Goal: Transaction & Acquisition: Purchase product/service

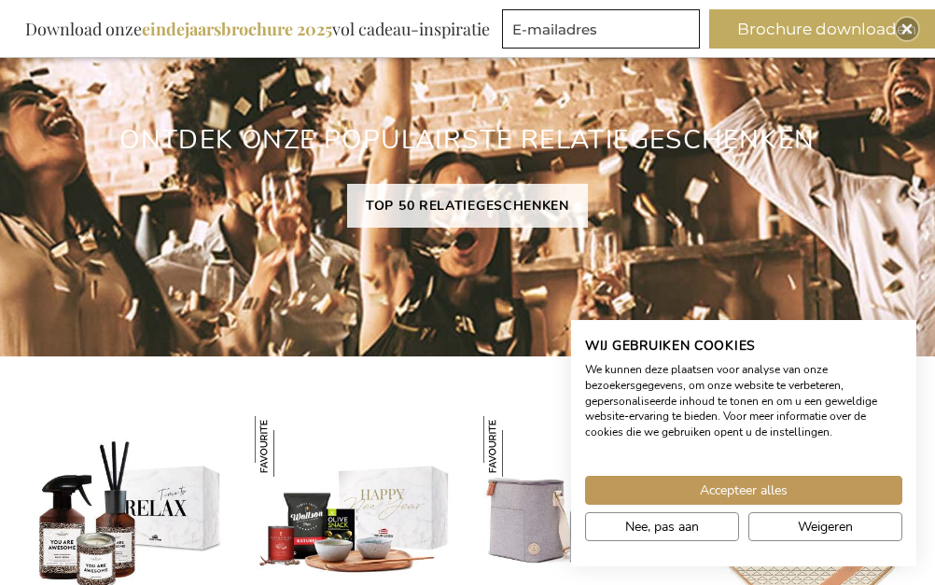
scroll to position [1365, 0]
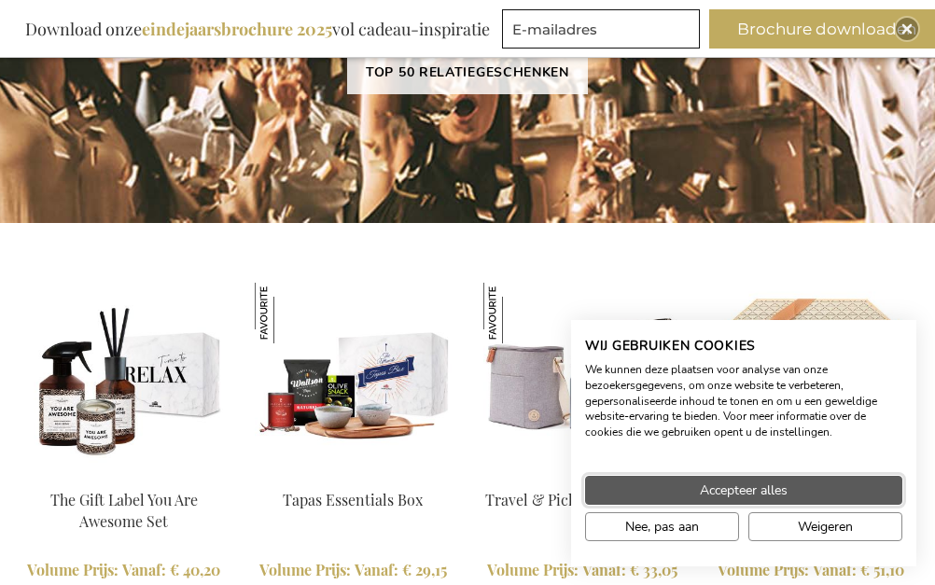
click at [674, 495] on button "Accepteer alles" at bounding box center [743, 490] width 317 height 29
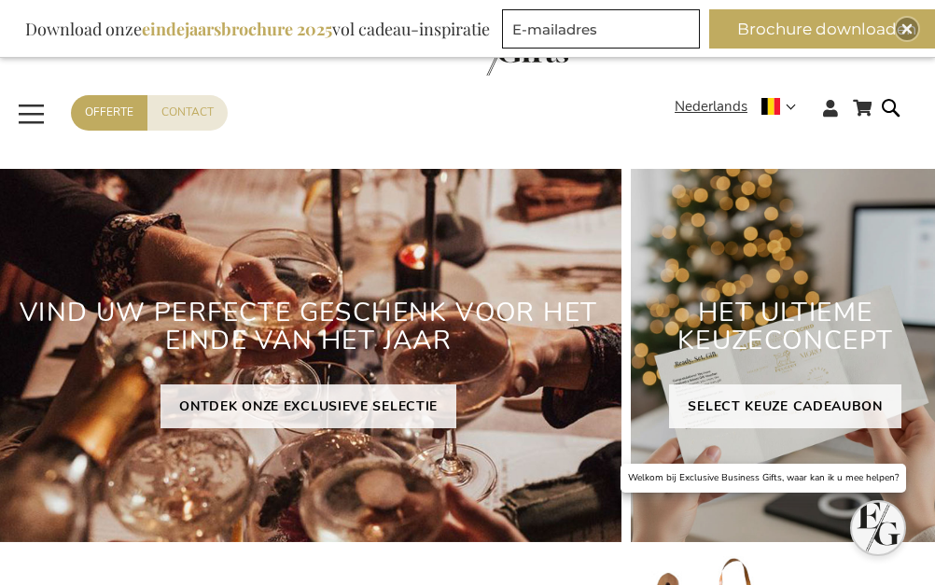
scroll to position [0, 0]
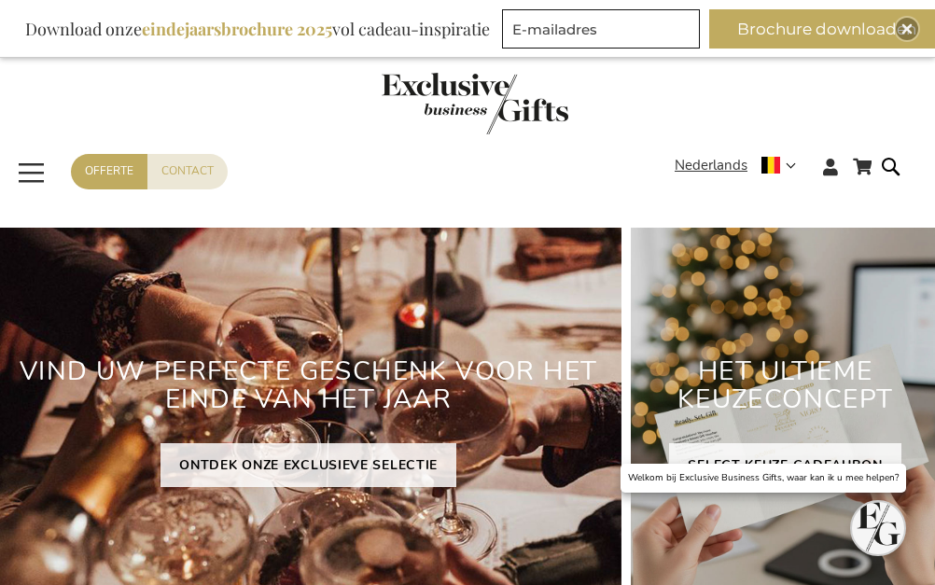
click at [35, 172] on span "Toggle Nav" at bounding box center [32, 172] width 34 height 43
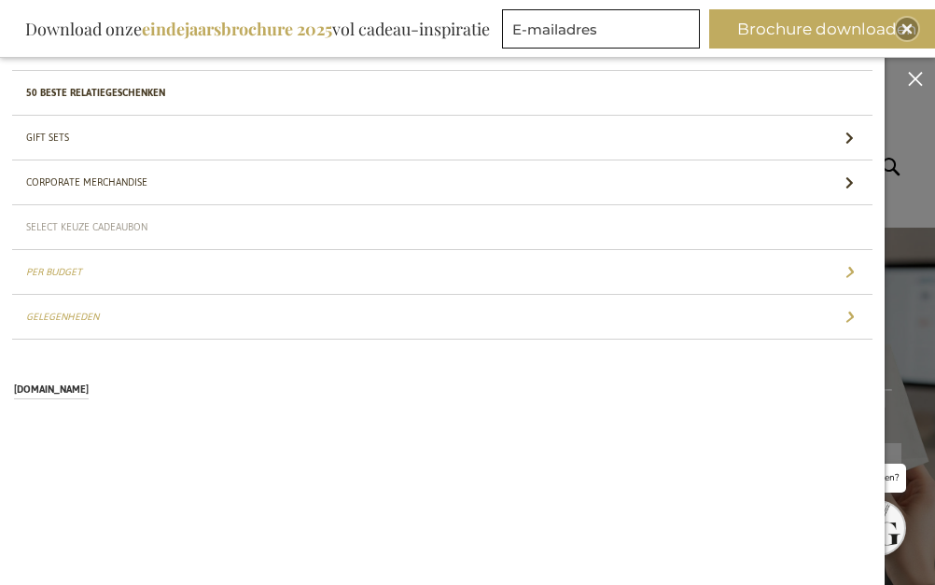
click at [133, 228] on span "Select Keuze Cadeaubon" at bounding box center [86, 228] width 121 height 20
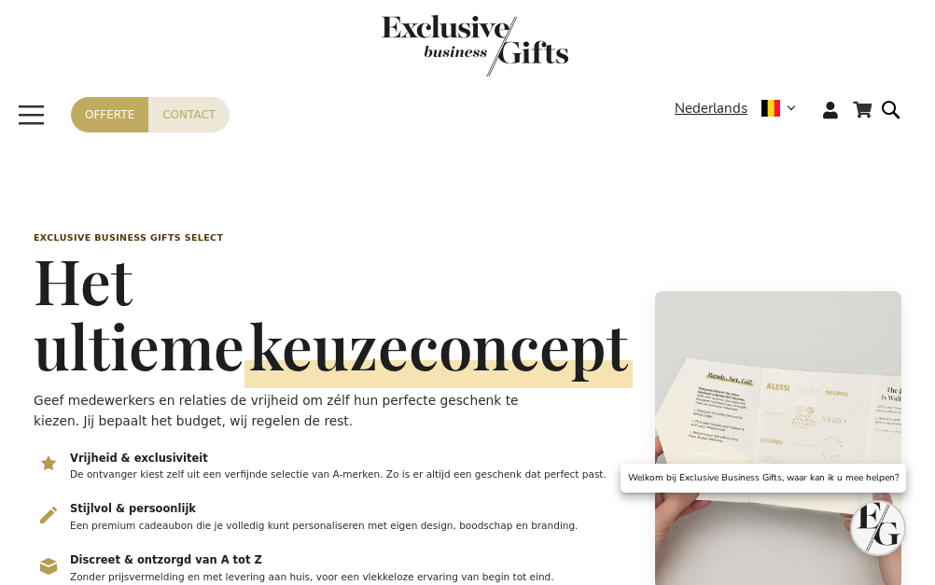
scroll to position [0, 7]
click at [26, 113] on span "Toggle Nav" at bounding box center [32, 114] width 34 height 43
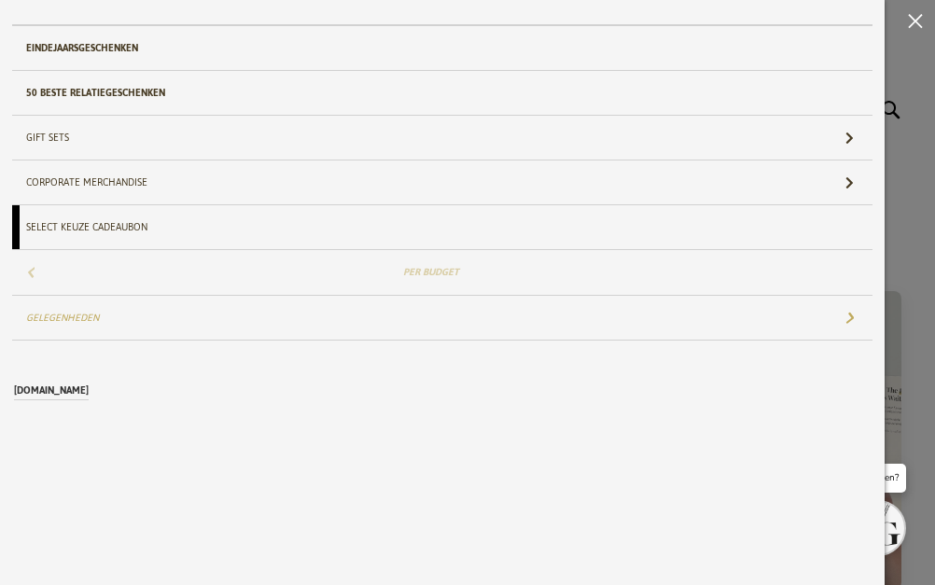
click at [63, 270] on link "Per Budget" at bounding box center [442, 272] width 861 height 44
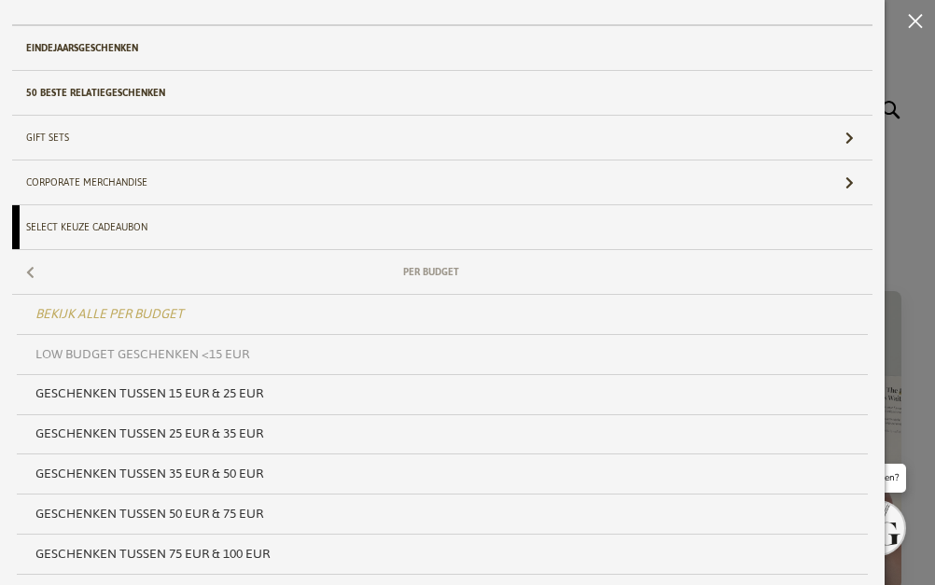
click at [199, 349] on span "Low budget Geschenken <15 EUR" at bounding box center [142, 354] width 214 height 25
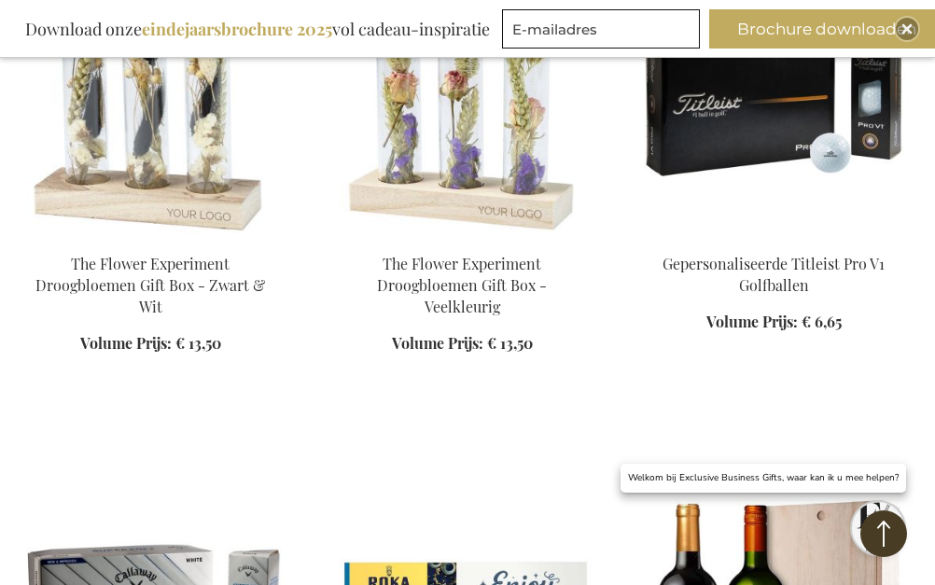
scroll to position [2427, 0]
